Goal: Check status: Check status

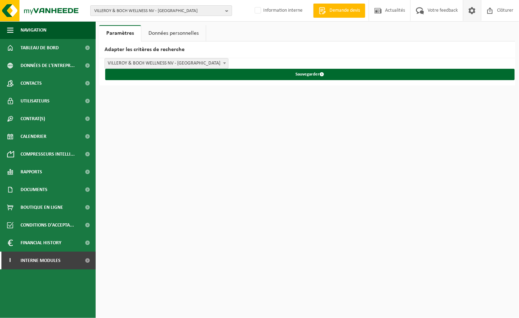
click at [205, 8] on span "VILLEROY & BOCH WELLNESS NV - ROESELARE" at bounding box center [158, 11] width 128 height 11
click at [202, 23] on input "text" at bounding box center [161, 22] width 138 height 9
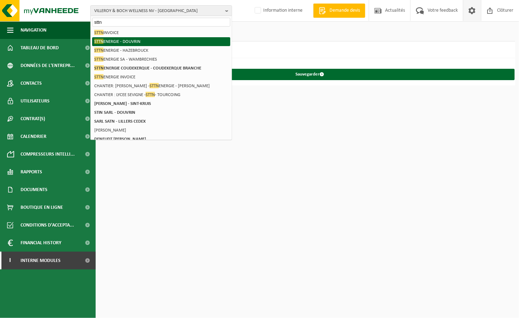
type input "sttn"
click at [200, 39] on li "STTN ENERGIE - DOUVRIN" at bounding box center [161, 41] width 138 height 9
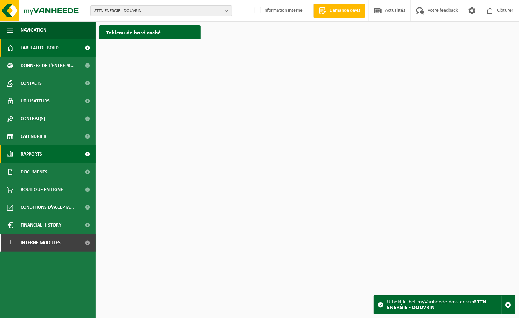
click at [36, 151] on span "Rapports" at bounding box center [32, 154] width 22 height 18
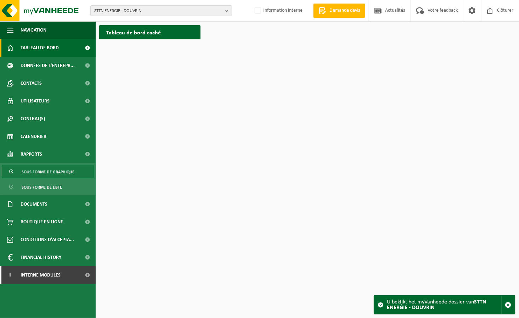
click at [45, 171] on span "Sous forme de graphique" at bounding box center [48, 171] width 53 height 13
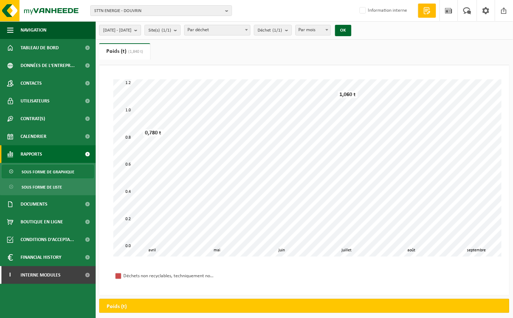
click at [141, 27] on button "[DATE] - [DATE]" at bounding box center [120, 30] width 42 height 11
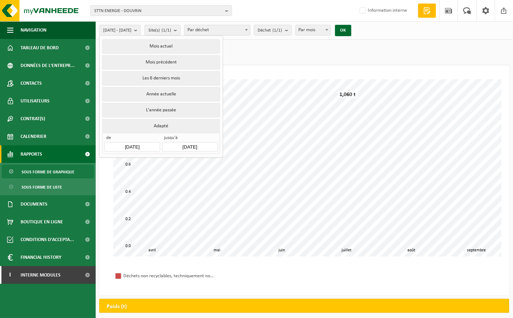
click at [152, 143] on input "[DATE]" at bounding box center [132, 147] width 55 height 10
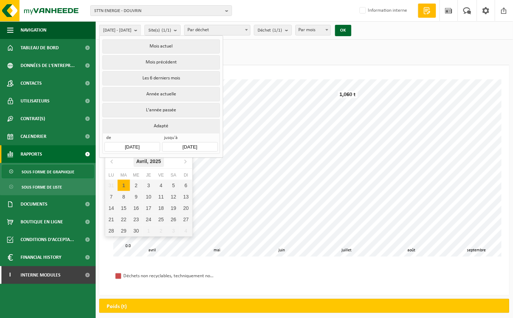
click at [155, 161] on icon "2025" at bounding box center [155, 161] width 11 height 5
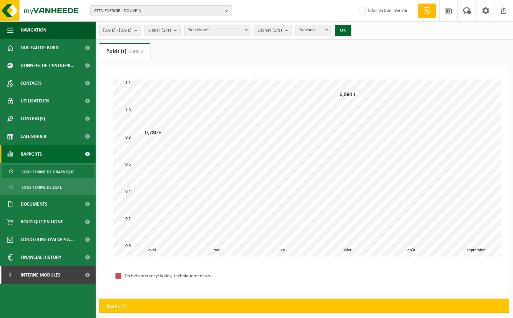
click at [132, 30] on span "[DATE] - [DATE]" at bounding box center [117, 30] width 28 height 11
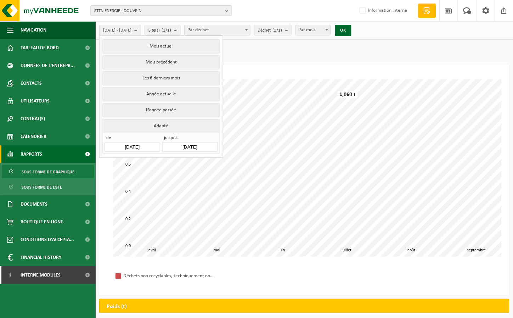
click at [142, 144] on input "[DATE]" at bounding box center [132, 147] width 55 height 10
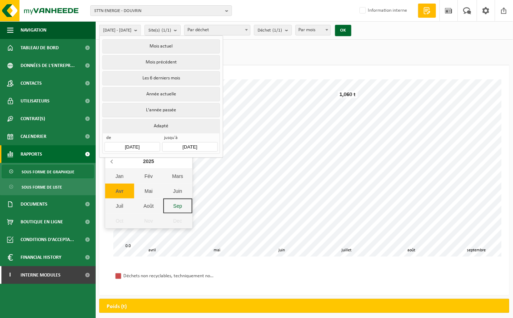
click at [114, 162] on icon at bounding box center [112, 161] width 11 height 11
click at [118, 175] on div "Jan" at bounding box center [119, 176] width 29 height 15
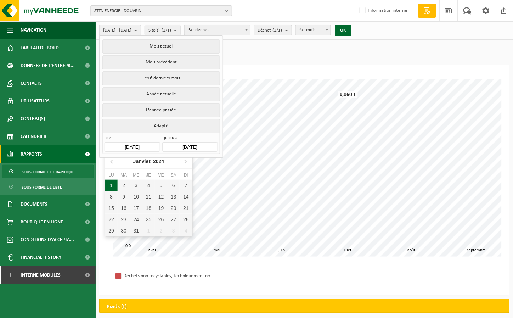
click at [108, 183] on div "1" at bounding box center [111, 185] width 12 height 11
type input "[DATE]"
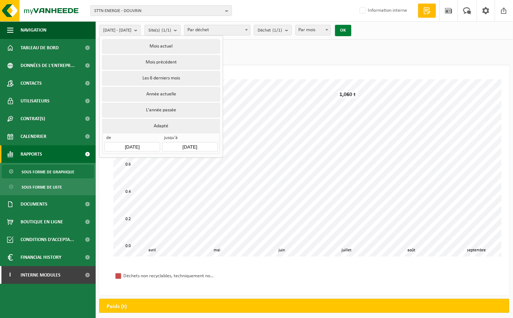
click at [352, 30] on button "OK" at bounding box center [343, 30] width 16 height 11
